Goal: Transaction & Acquisition: Subscribe to service/newsletter

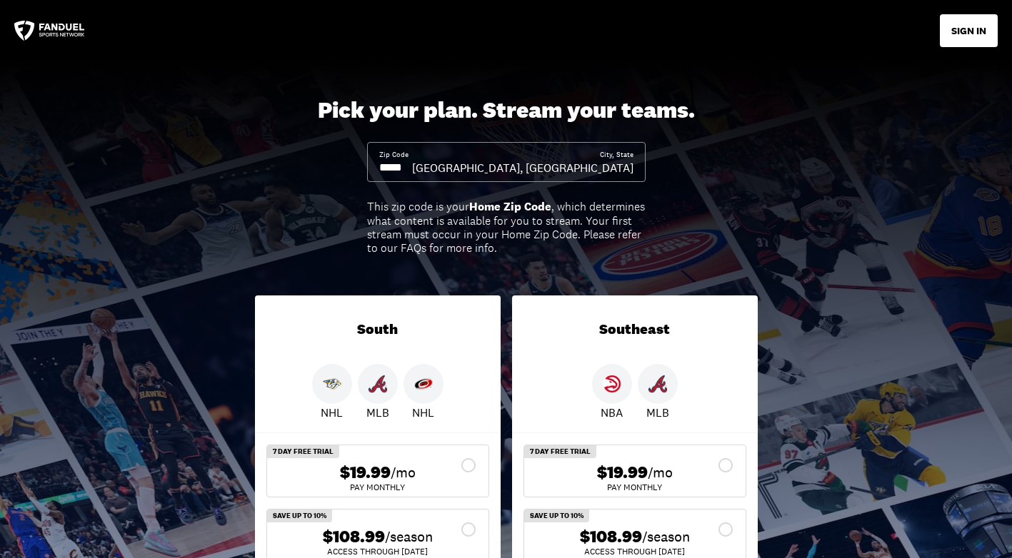
click at [382, 164] on input at bounding box center [395, 168] width 33 height 16
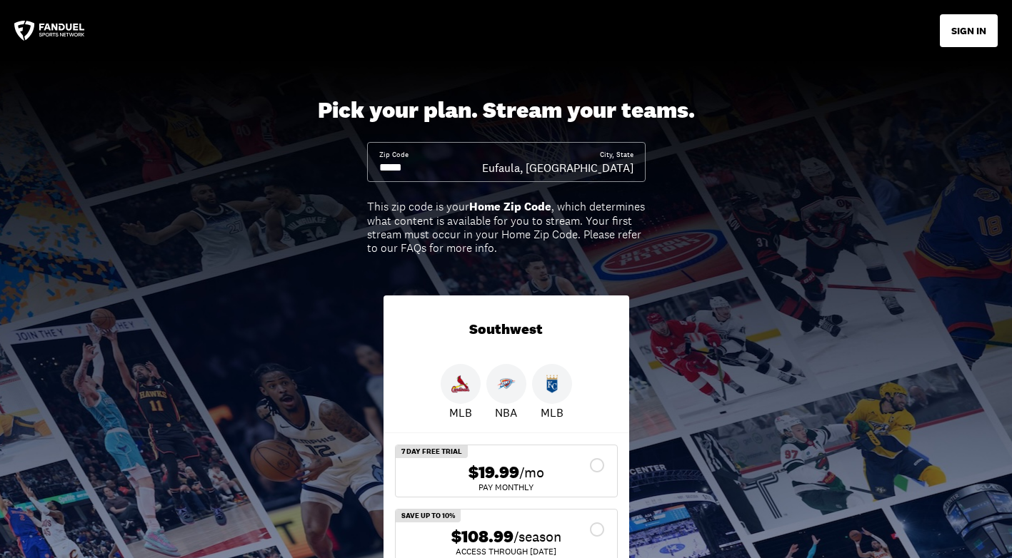
type input "*****"
click at [996, 306] on div "Pick your plan. Stream your teams. Zip Code ***** City, [GEOGRAPHIC_DATA], [GEO…" at bounding box center [506, 355] width 1012 height 588
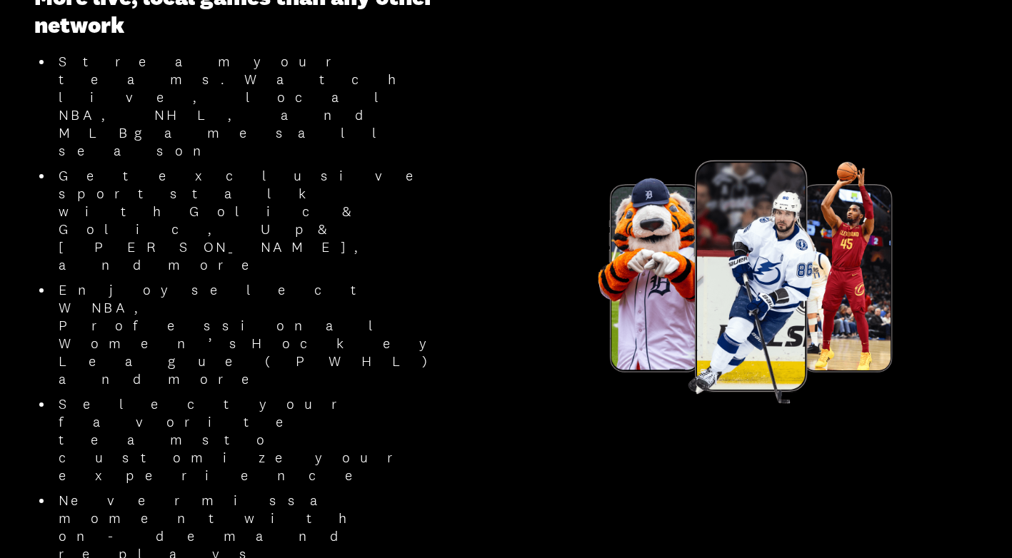
scroll to position [849, 0]
